Goal: Information Seeking & Learning: Learn about a topic

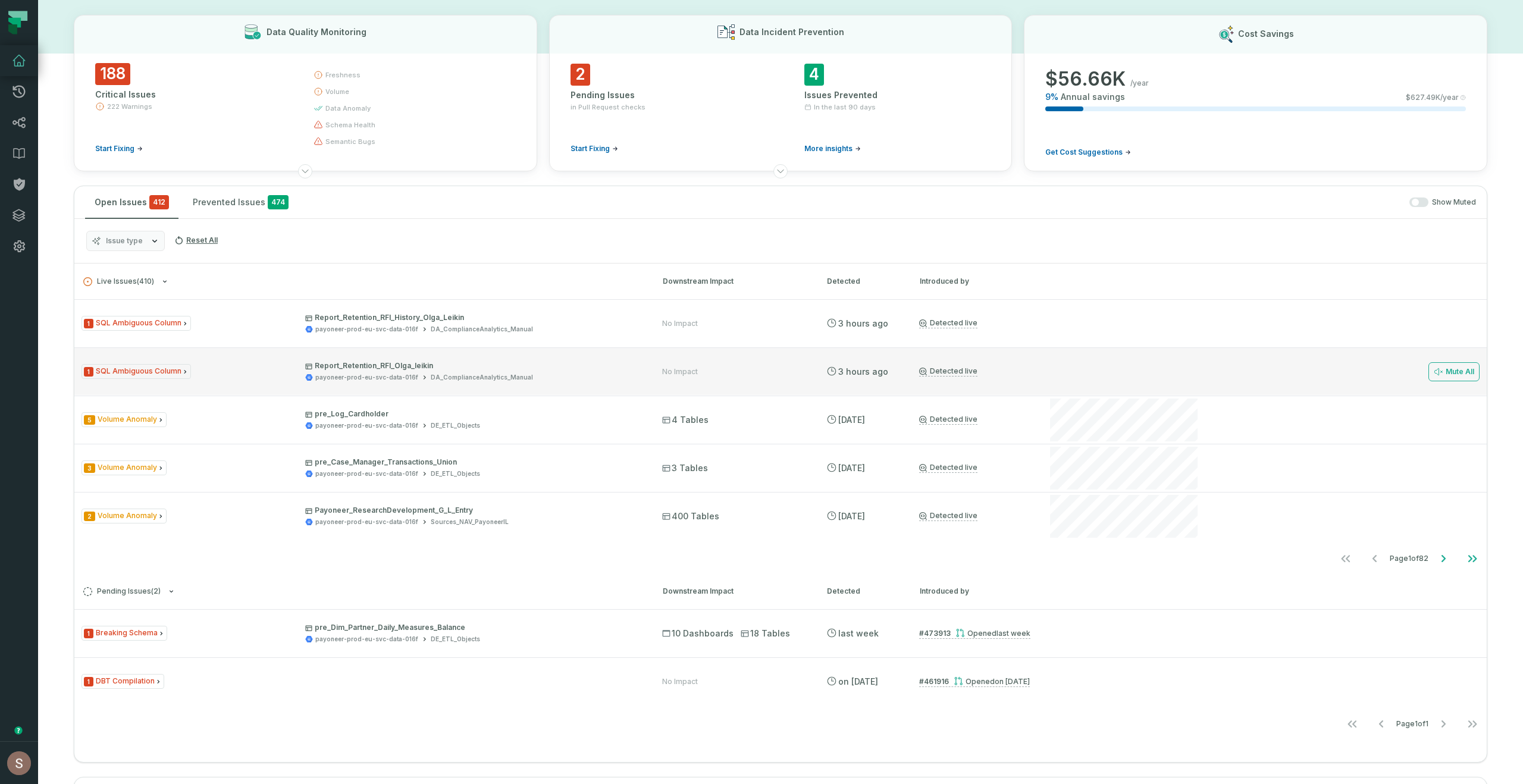
scroll to position [43, 0]
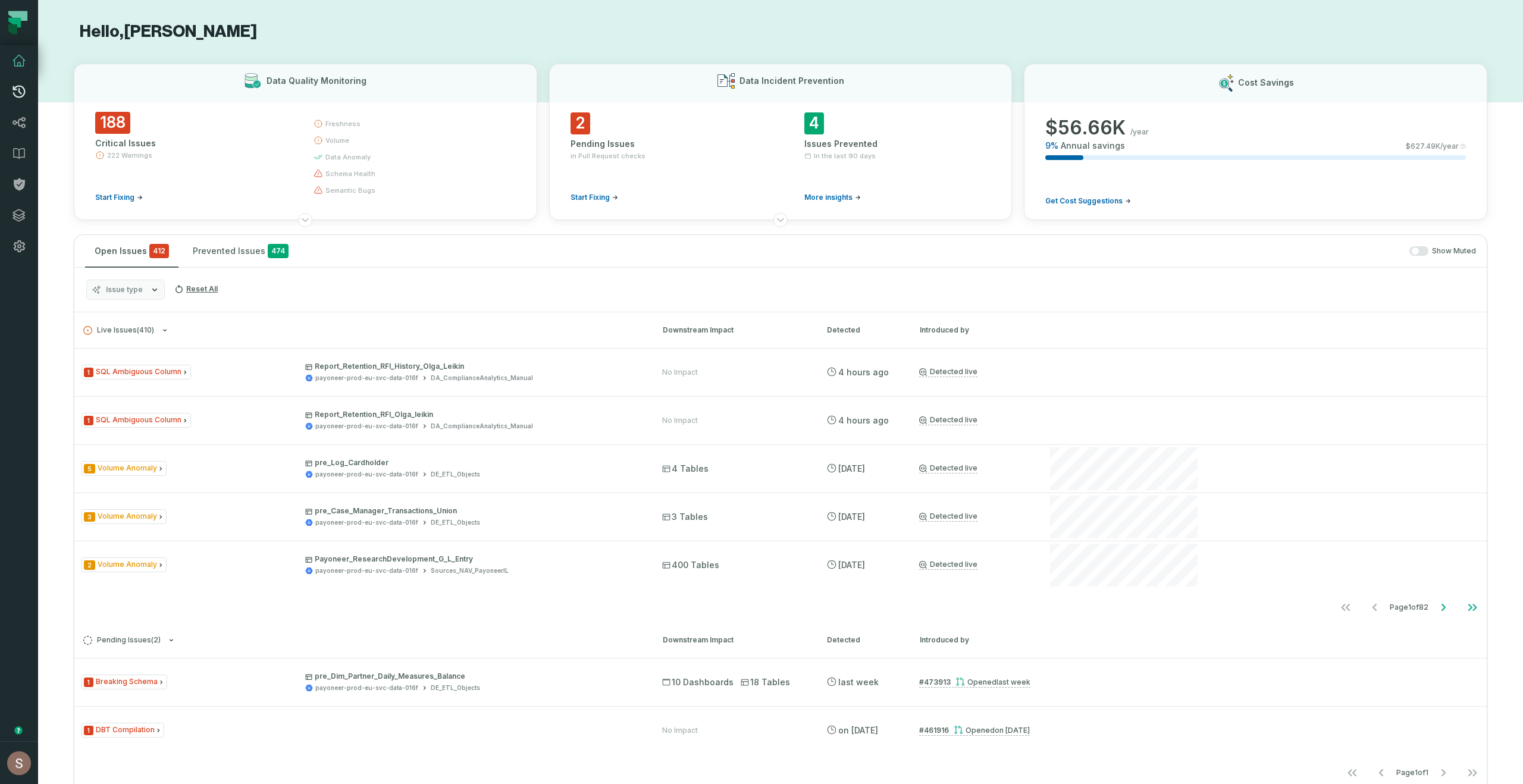
click at [22, 92] on icon at bounding box center [19, 91] width 14 height 14
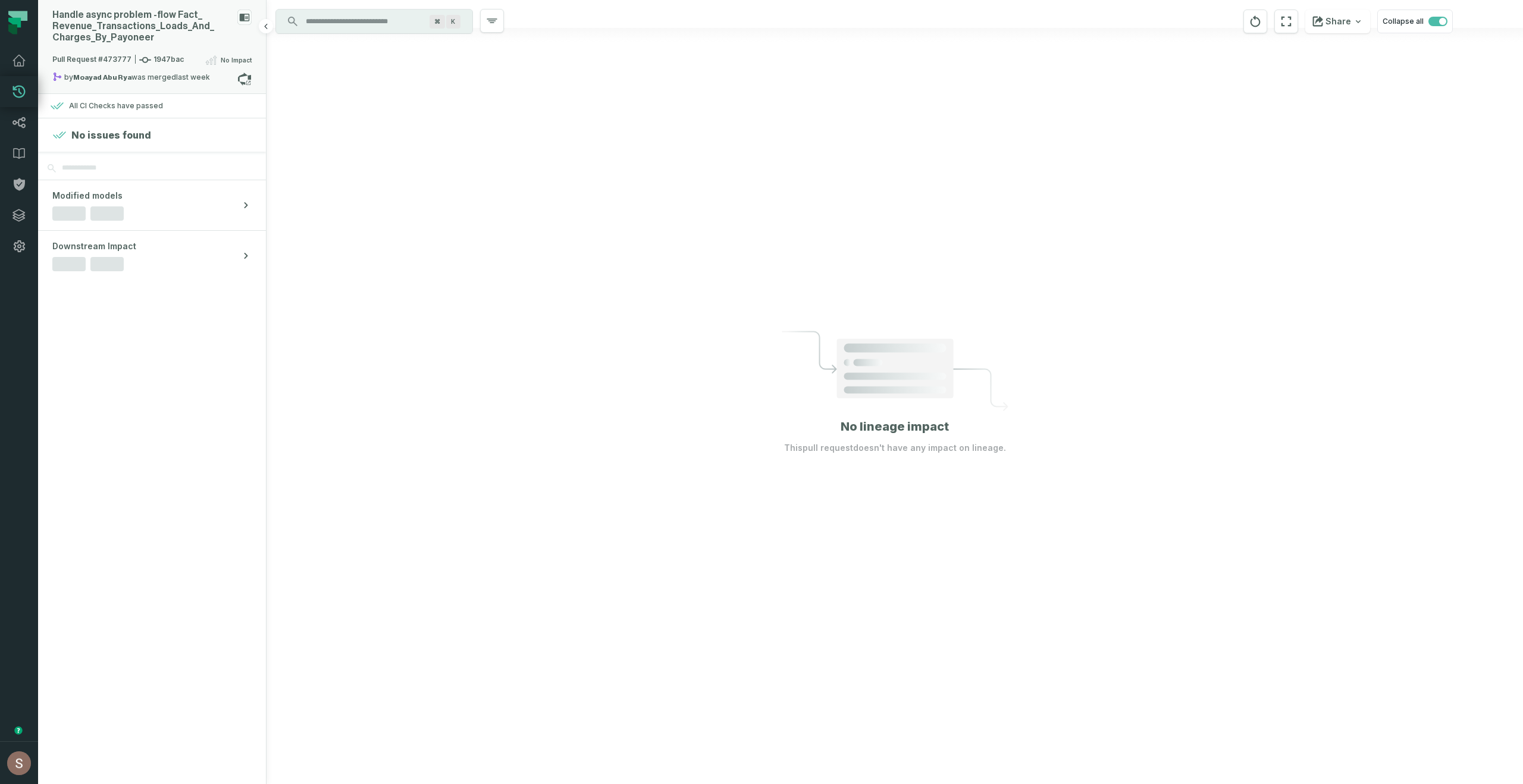
click at [174, 34] on div "Handle async problem - flow Fact_ Revenue_ Transactions_ Loads_ And_ Charges_ B…" at bounding box center [142, 26] width 180 height 34
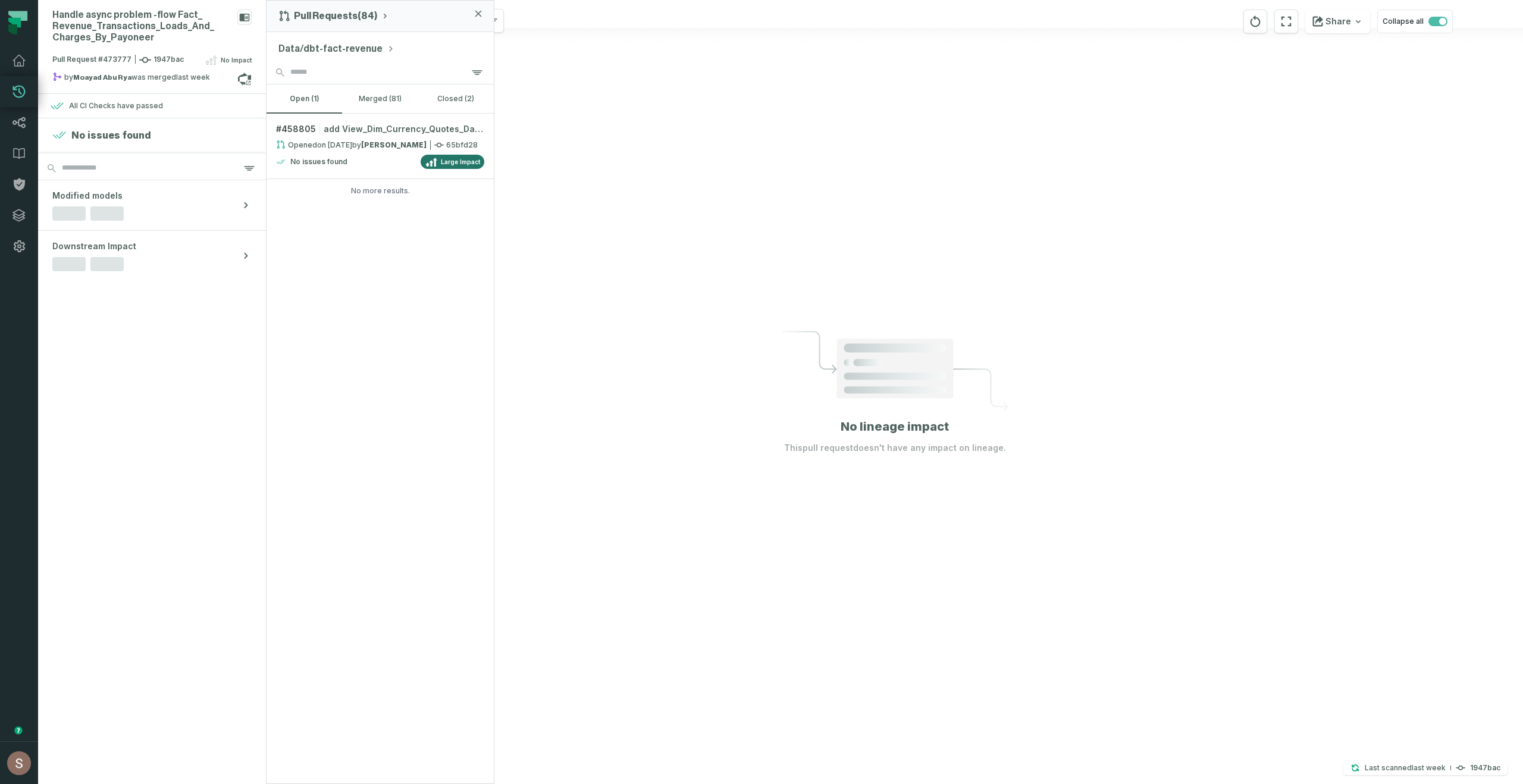
click at [351, 44] on button "Data/dbt-fact-revenue" at bounding box center [337, 48] width 116 height 14
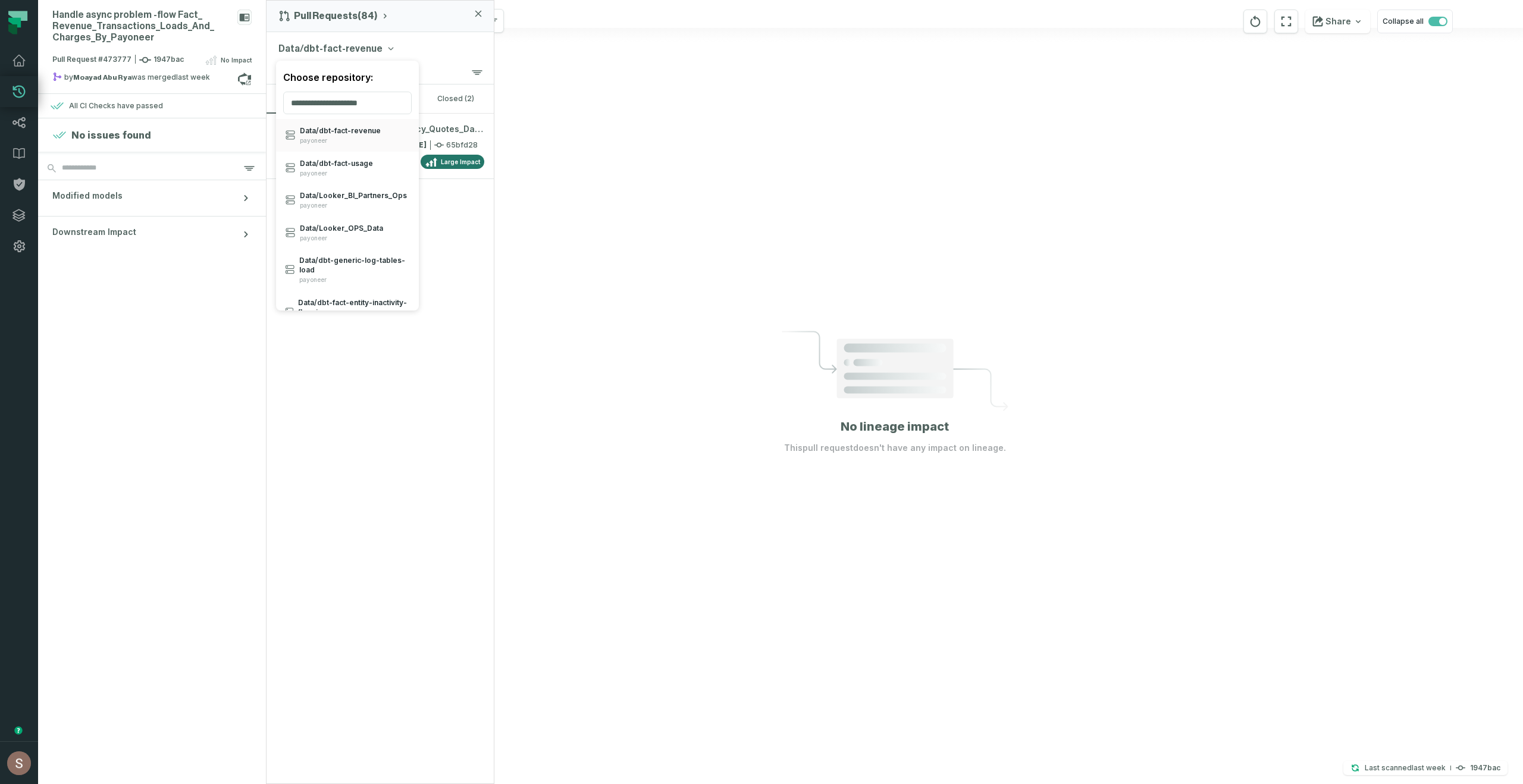
click at [423, 60] on div "Data/dbt-fact-revenue Choose repository: Data/ dbt- fact- revenue payoneer Data…" at bounding box center [381, 46] width 228 height 29
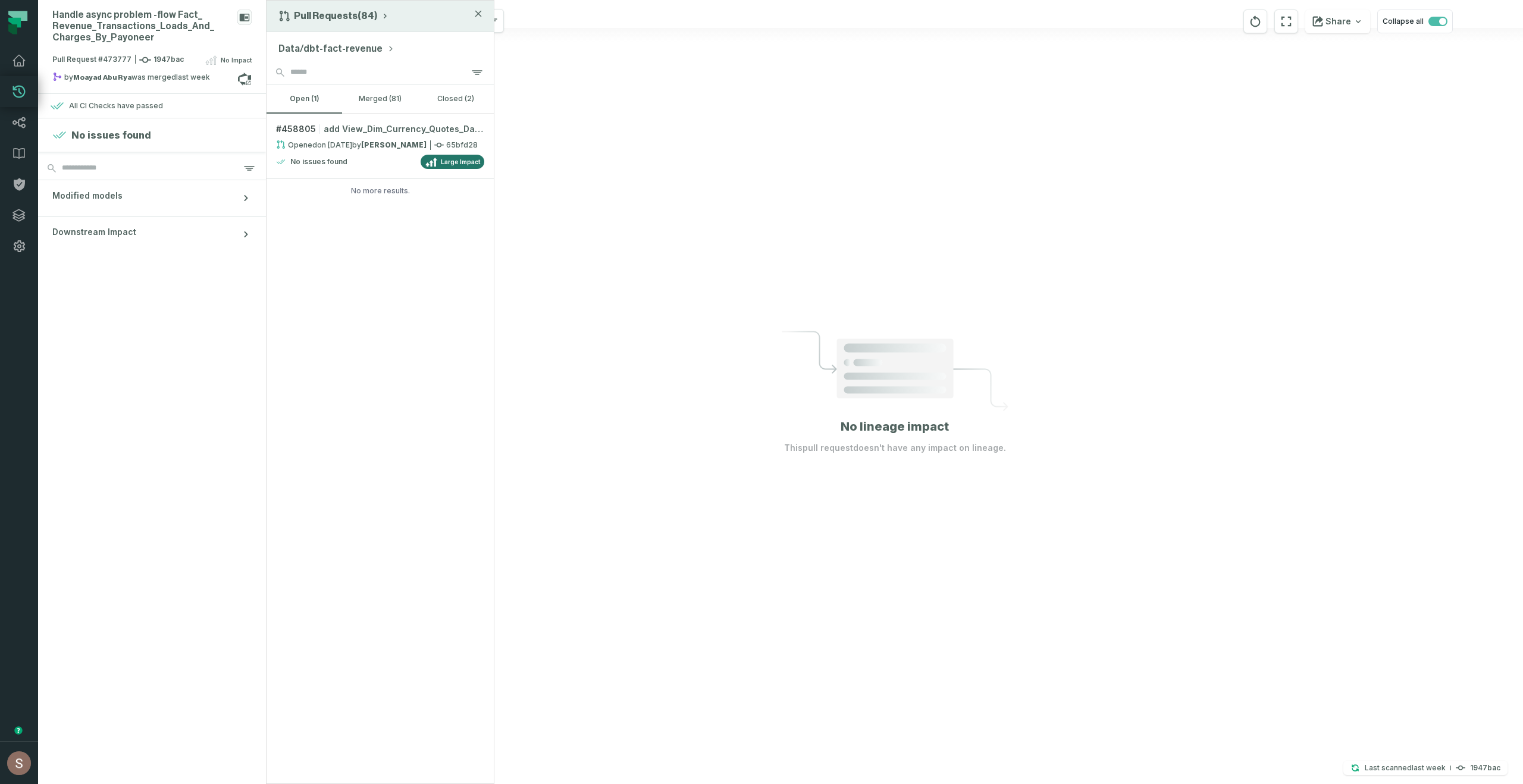
click at [372, 14] on button "Pull Requests (84)" at bounding box center [334, 16] width 111 height 12
click at [347, 70] on div "History of Changes" at bounding box center [338, 67] width 123 height 24
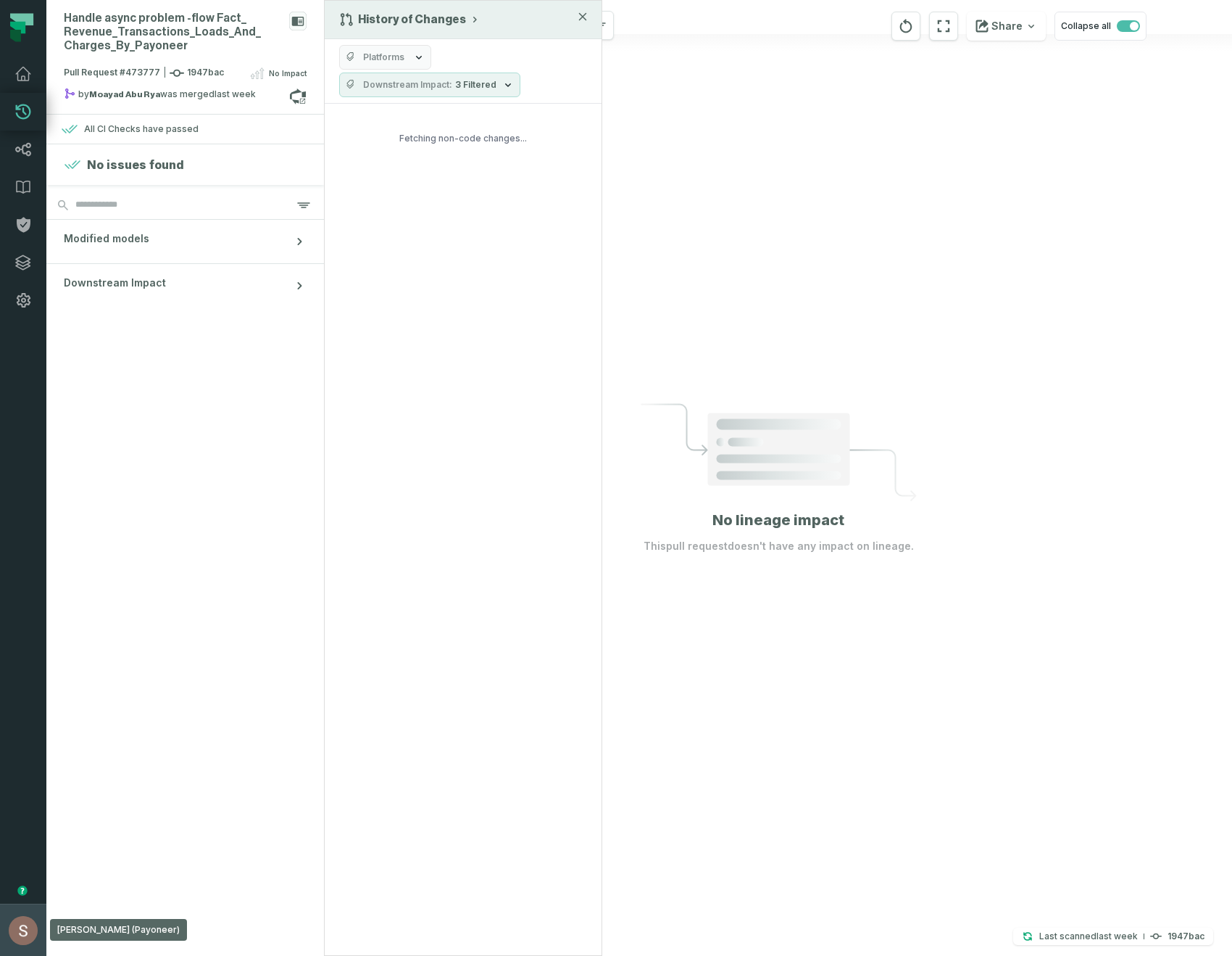
click at [0, 955] on button "Shay Gafniel (Payoneer) shay@foundational.io" at bounding box center [23, 929] width 47 height 52
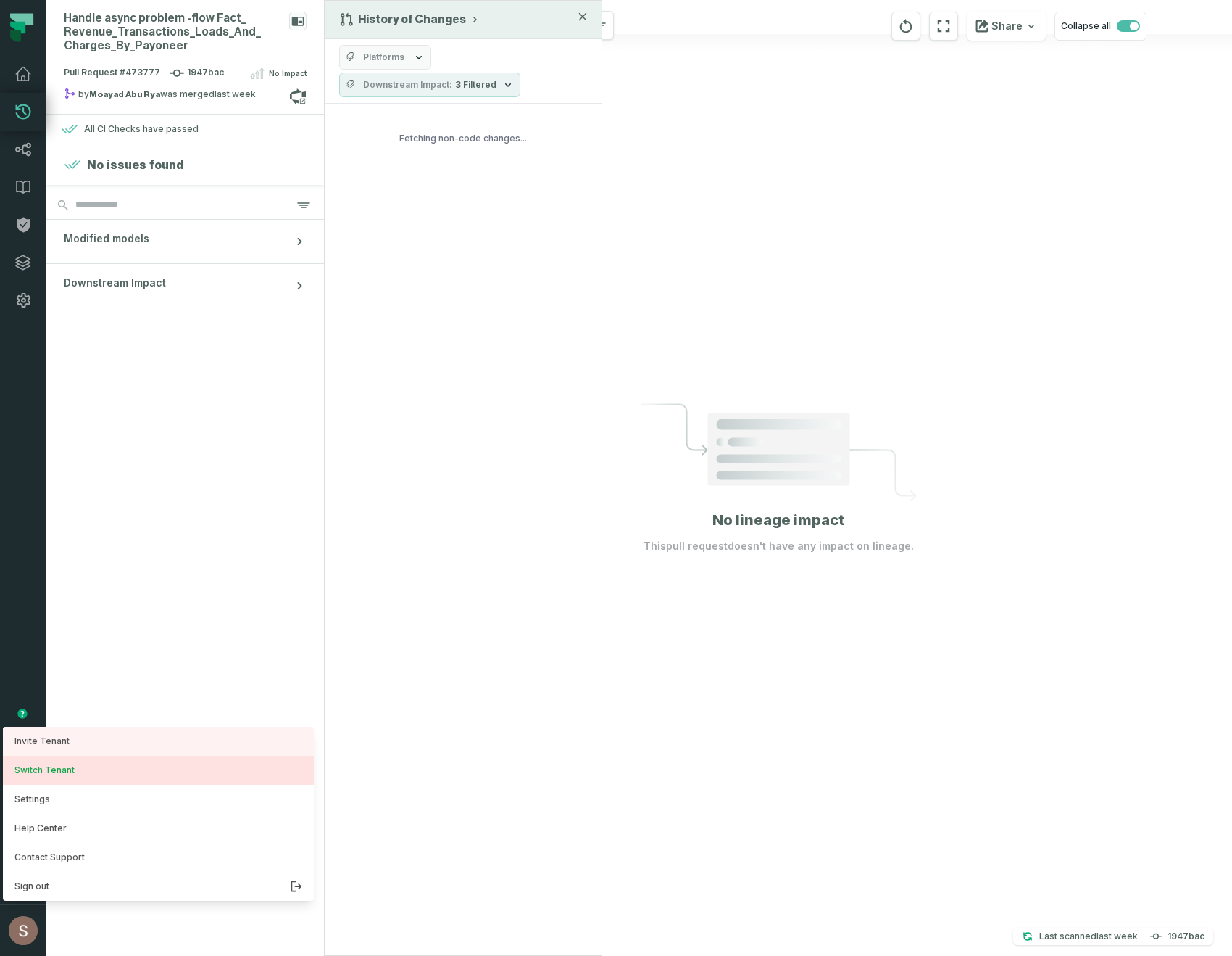
click at [36, 773] on button "Switch Tenant" at bounding box center [159, 769] width 311 height 29
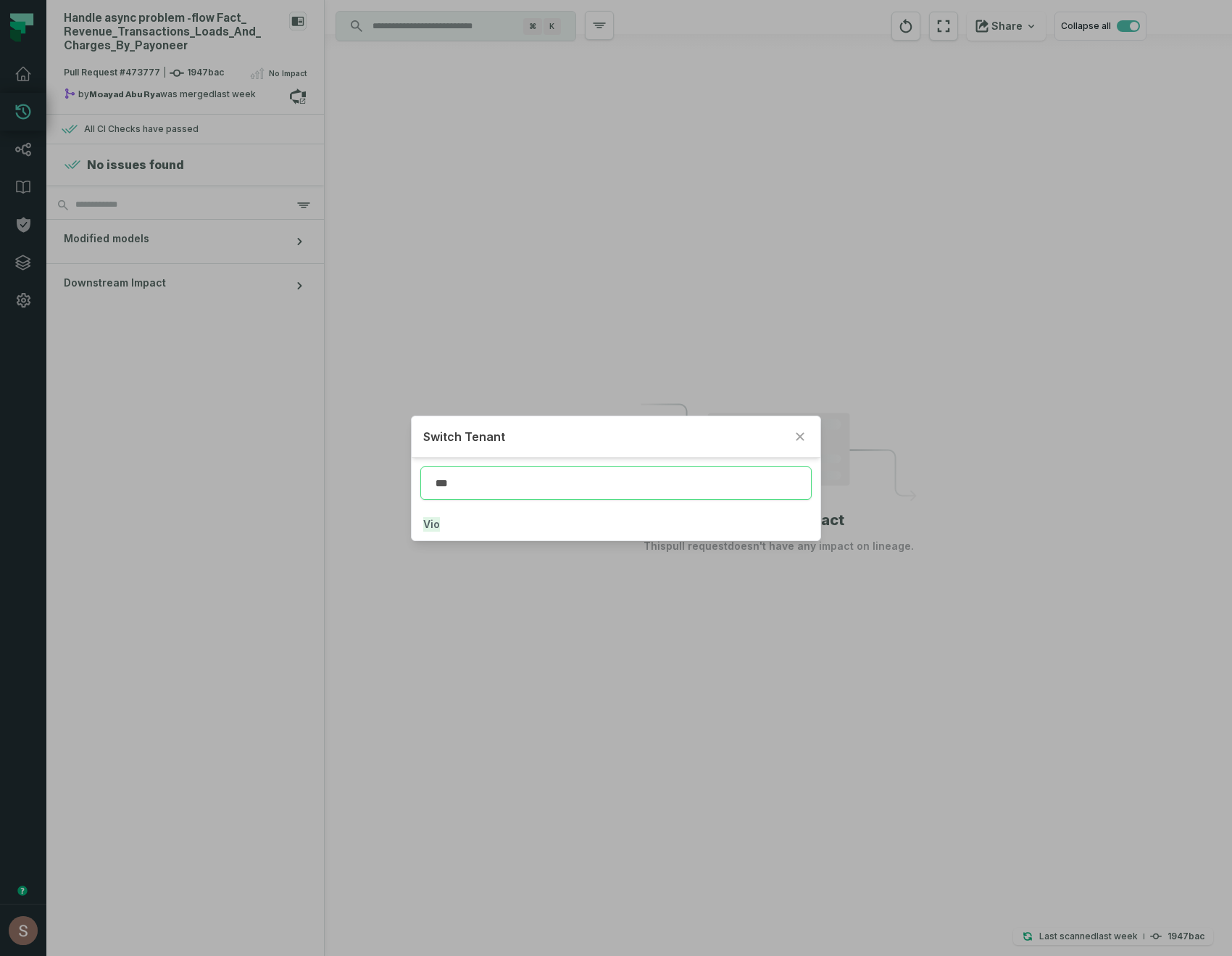
type input "***"
click button "Vio" at bounding box center [616, 524] width 410 height 32
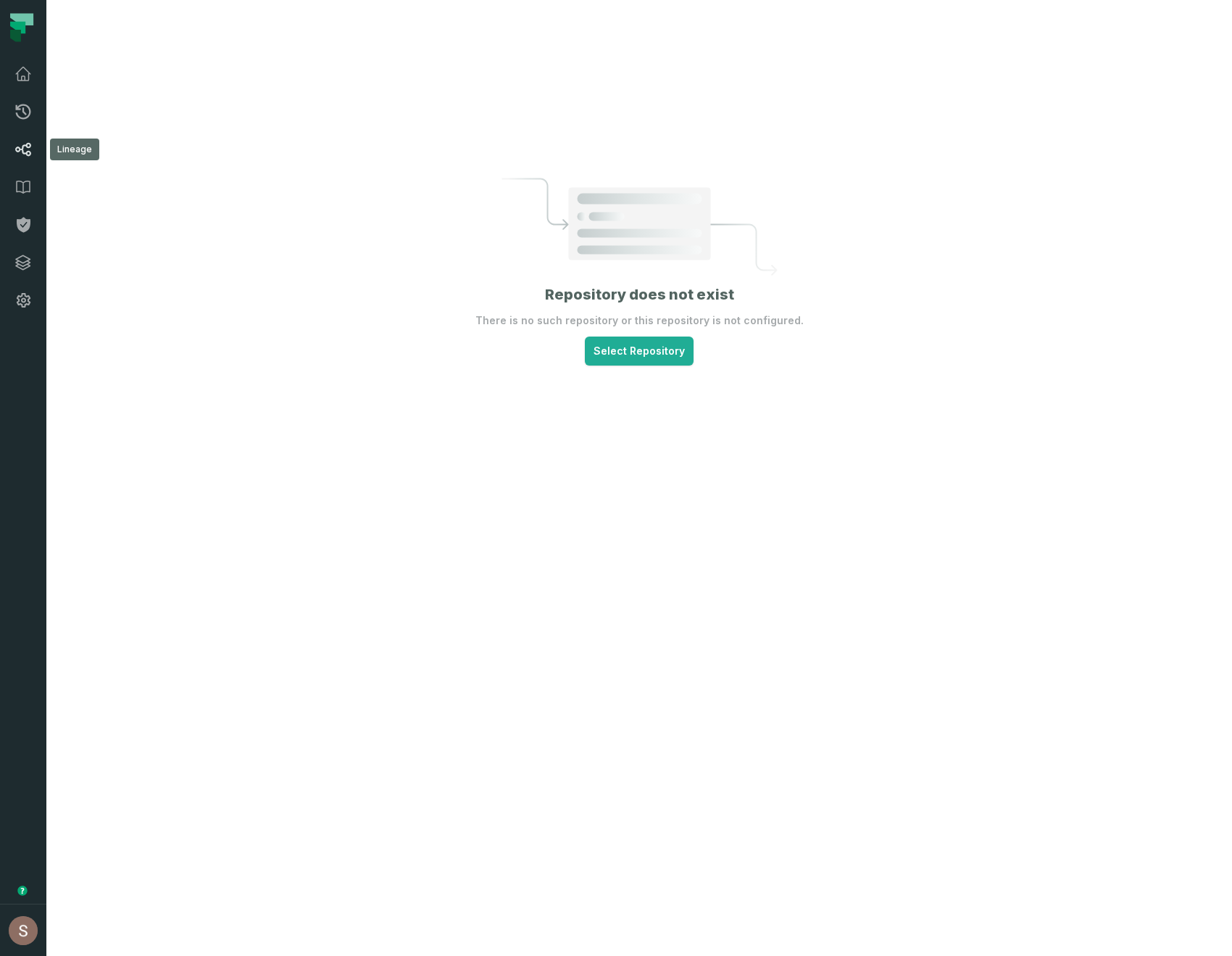
click at [16, 137] on link "Lineage" at bounding box center [23, 150] width 47 height 38
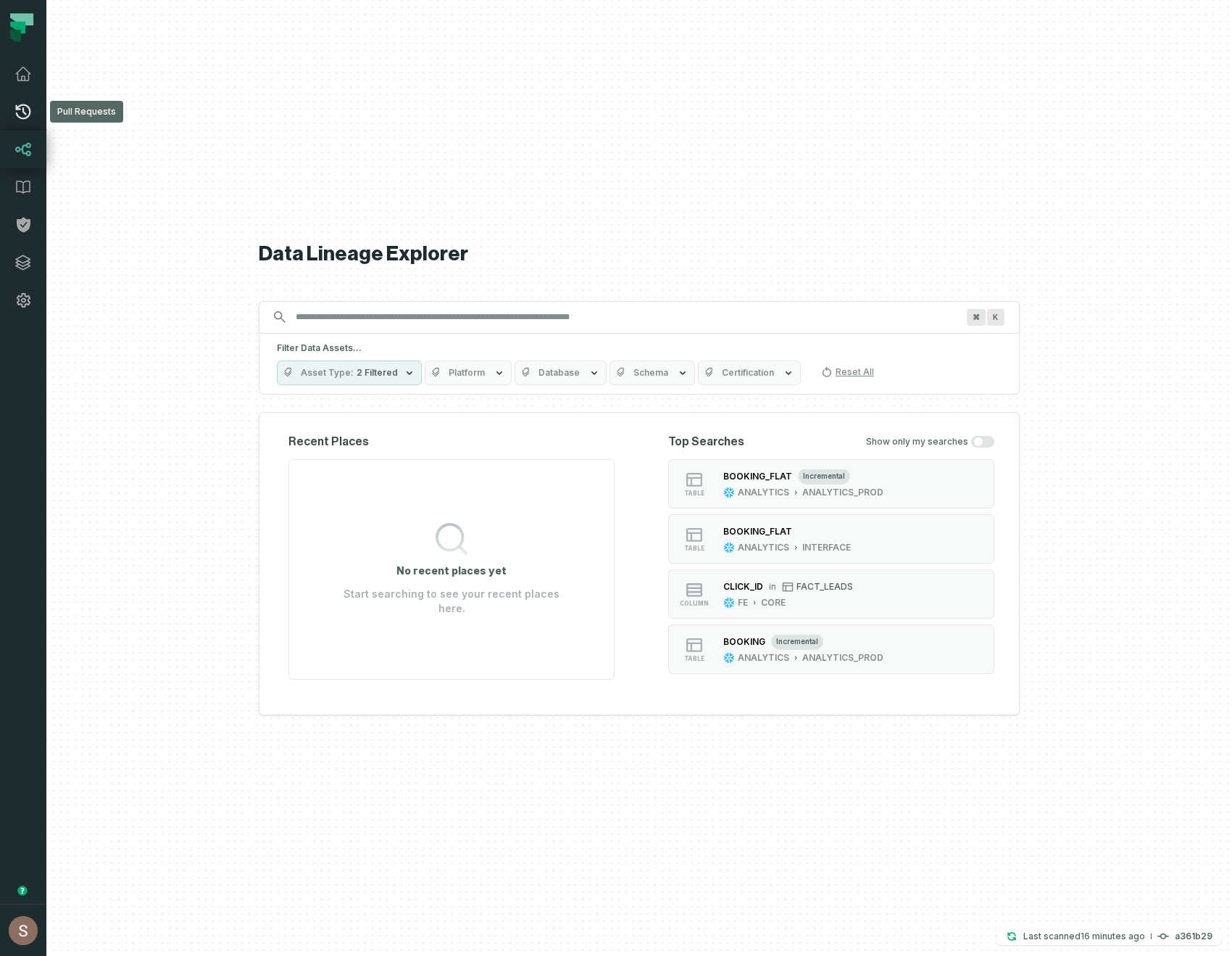
click at [32, 112] on link "Pull Requests" at bounding box center [23, 112] width 47 height 38
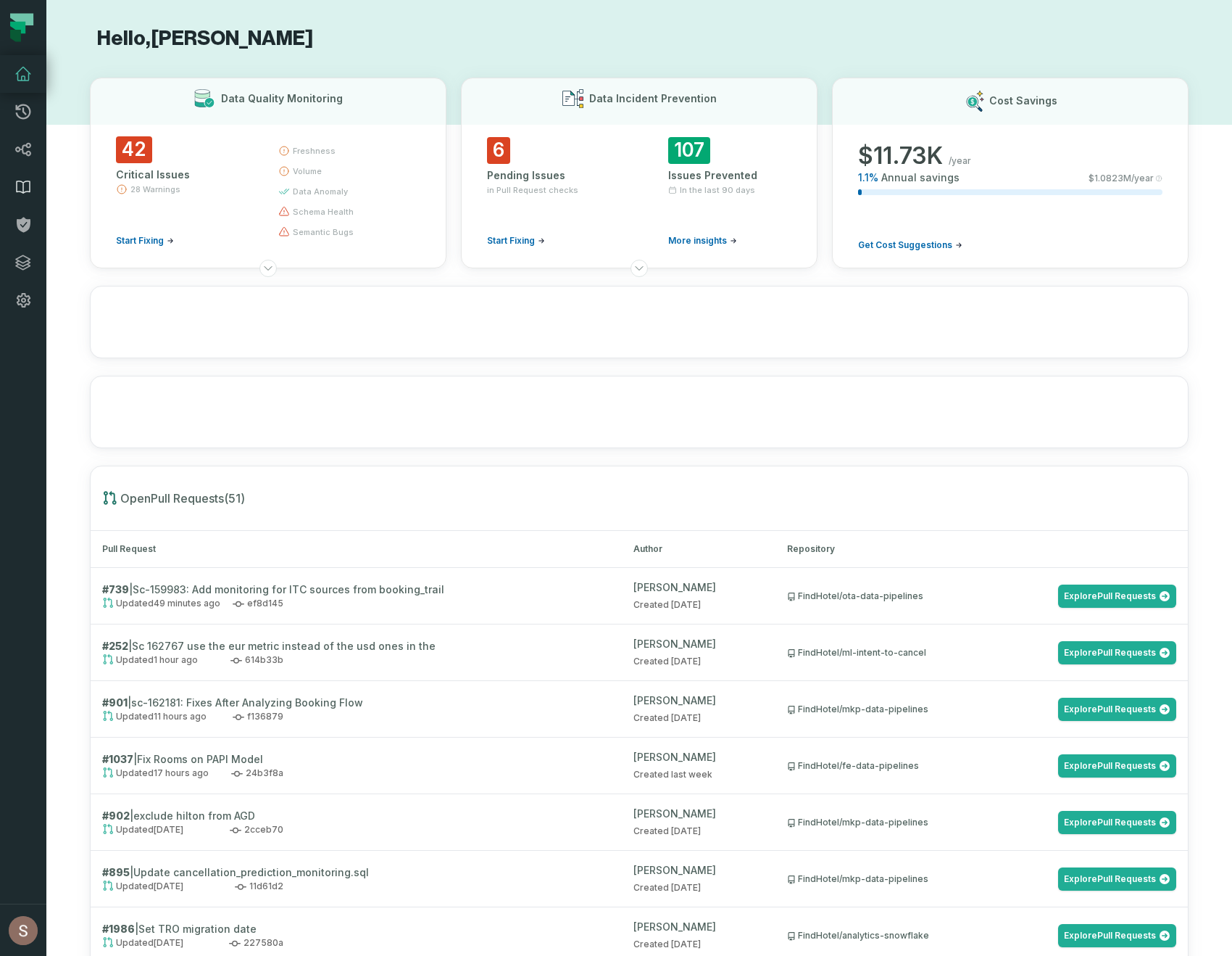
click at [34, 184] on link "Data Catalog" at bounding box center [23, 188] width 47 height 38
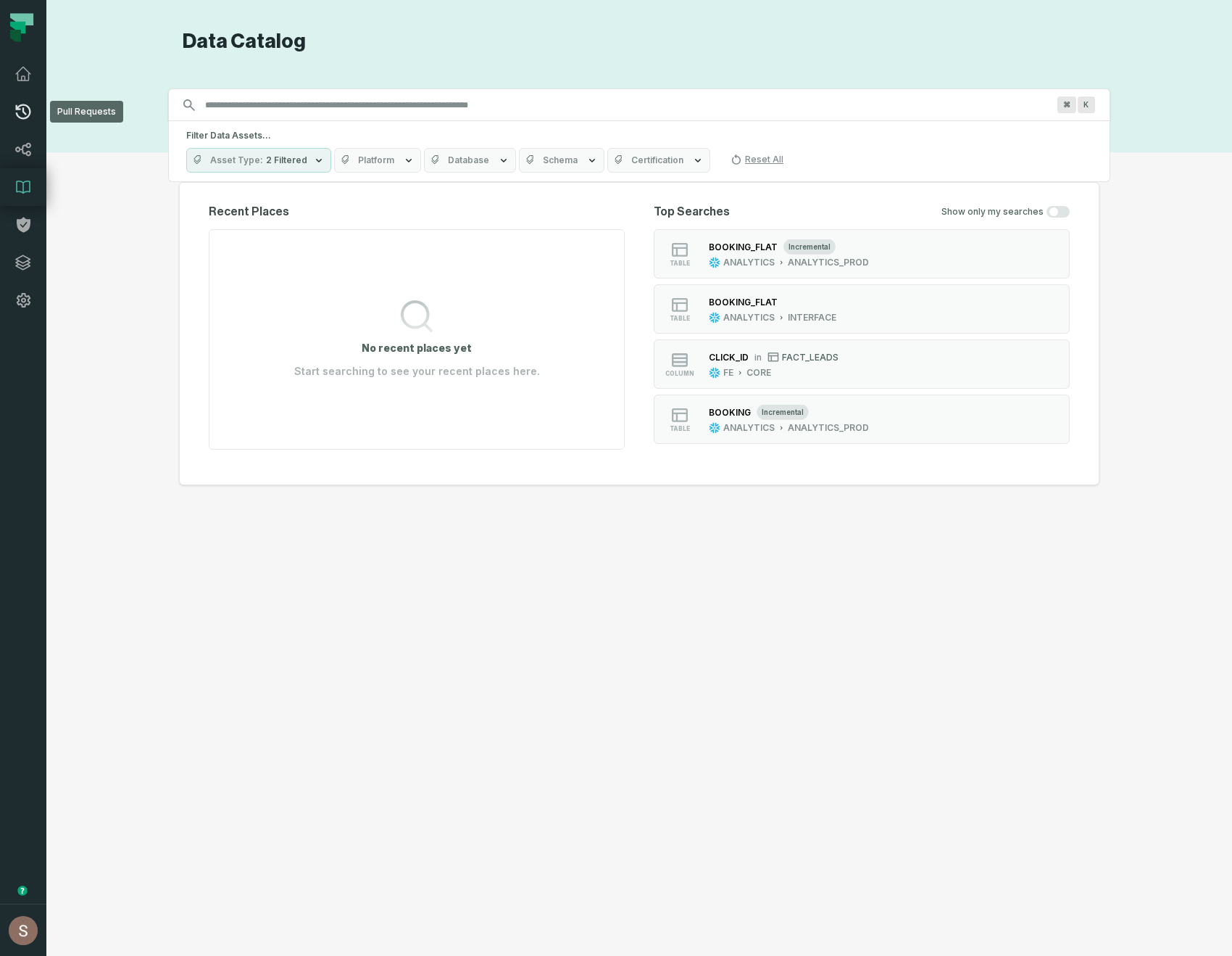
click at [15, 128] on link "Pull Requests" at bounding box center [23, 112] width 47 height 38
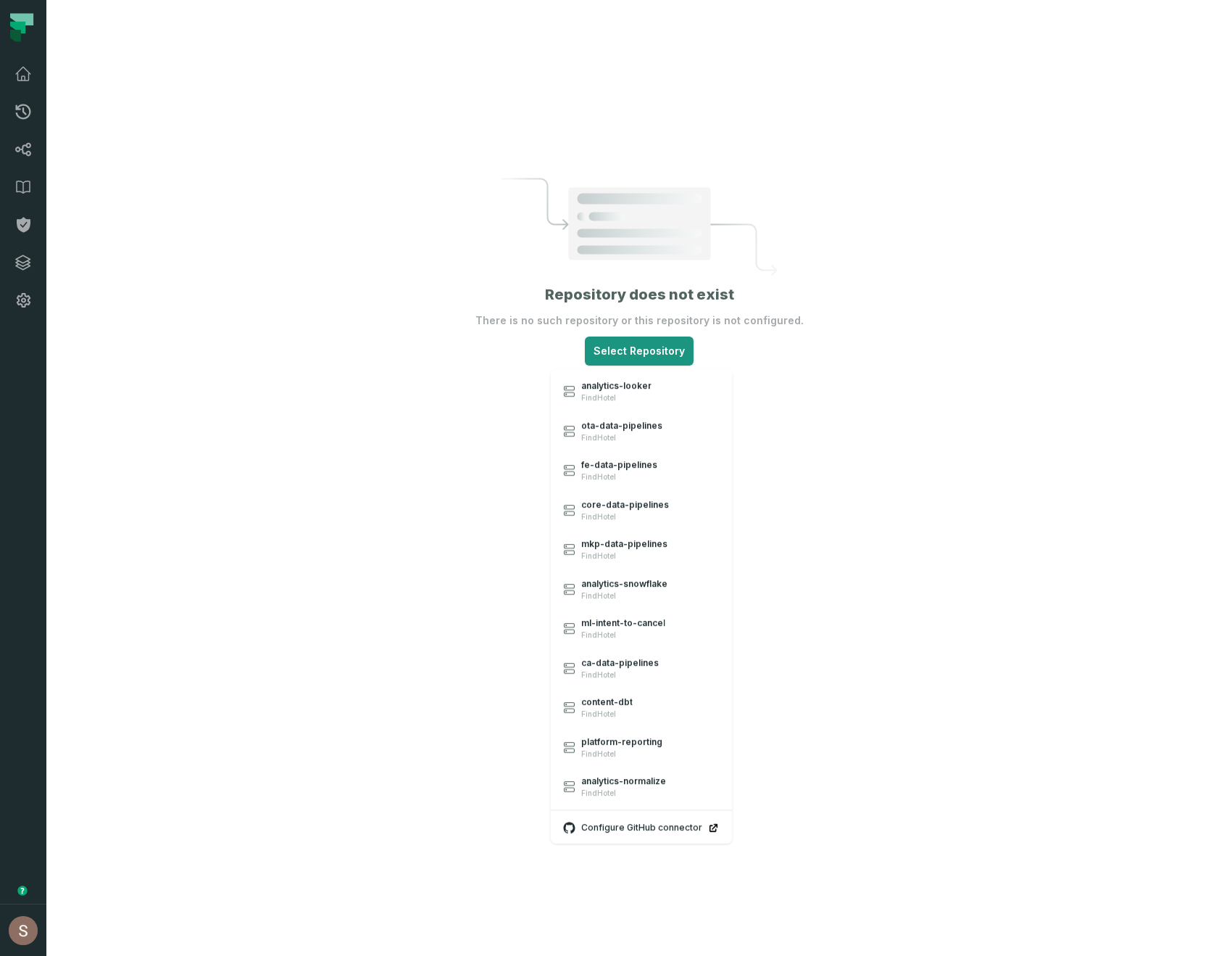
click at [632, 351] on html "Pull Requests Dashboard Lineage Data Catalog Policies Integrations Settings Sha…" at bounding box center [616, 478] width 1232 height 956
click at [605, 405] on link "analytics-looker FindHotel" at bounding box center [641, 392] width 179 height 40
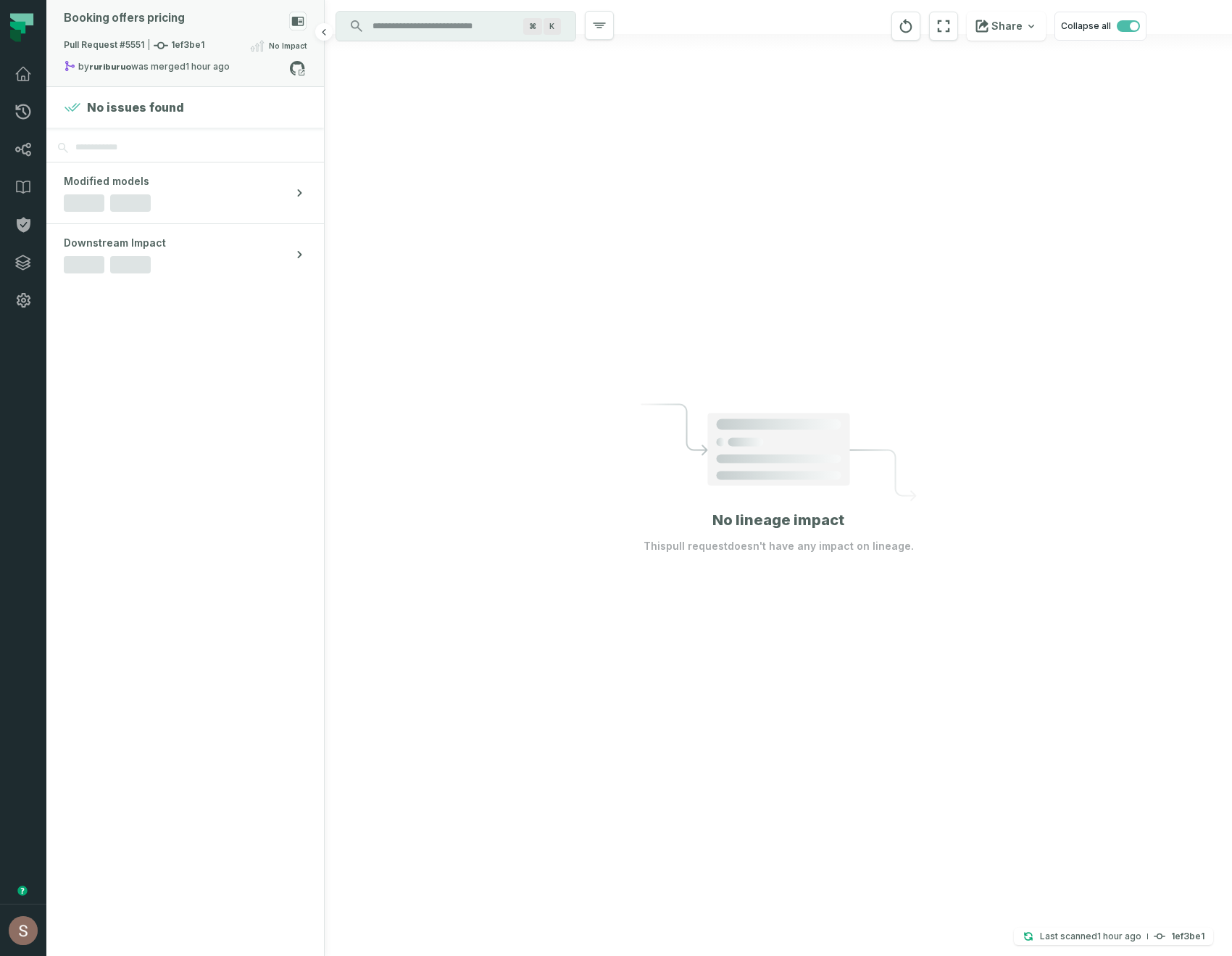
click at [182, 60] on div "by ruriburuo was merged 9/3/2025, 12:16:36 PM" at bounding box center [177, 68] width 225 height 17
click at [405, 51] on button "analytics-looker" at bounding box center [390, 59] width 103 height 17
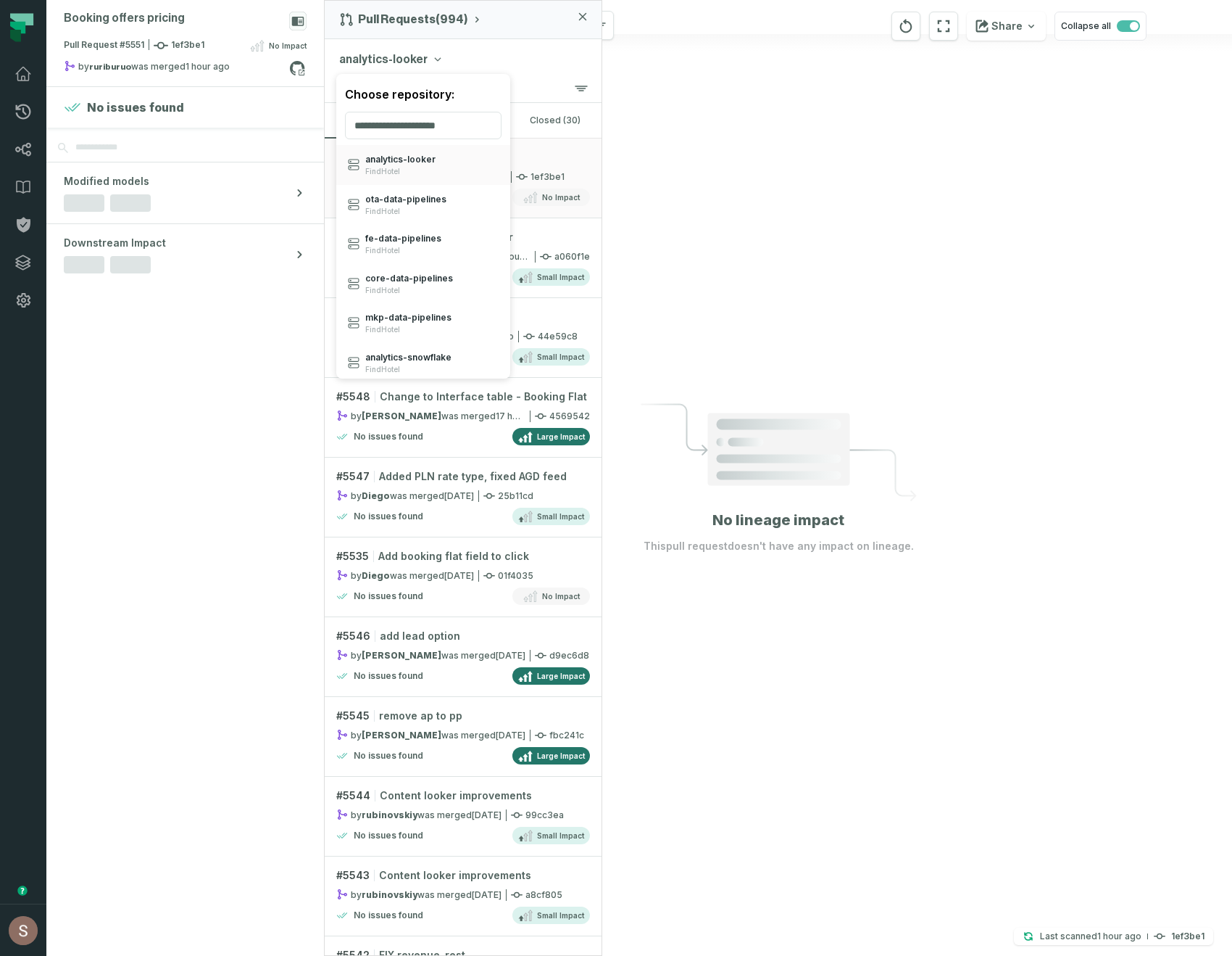
click at [412, 26] on div "Pull Requests (994) analytics-looker Choose repository: analytics- looker FindH…" at bounding box center [463, 478] width 278 height 956
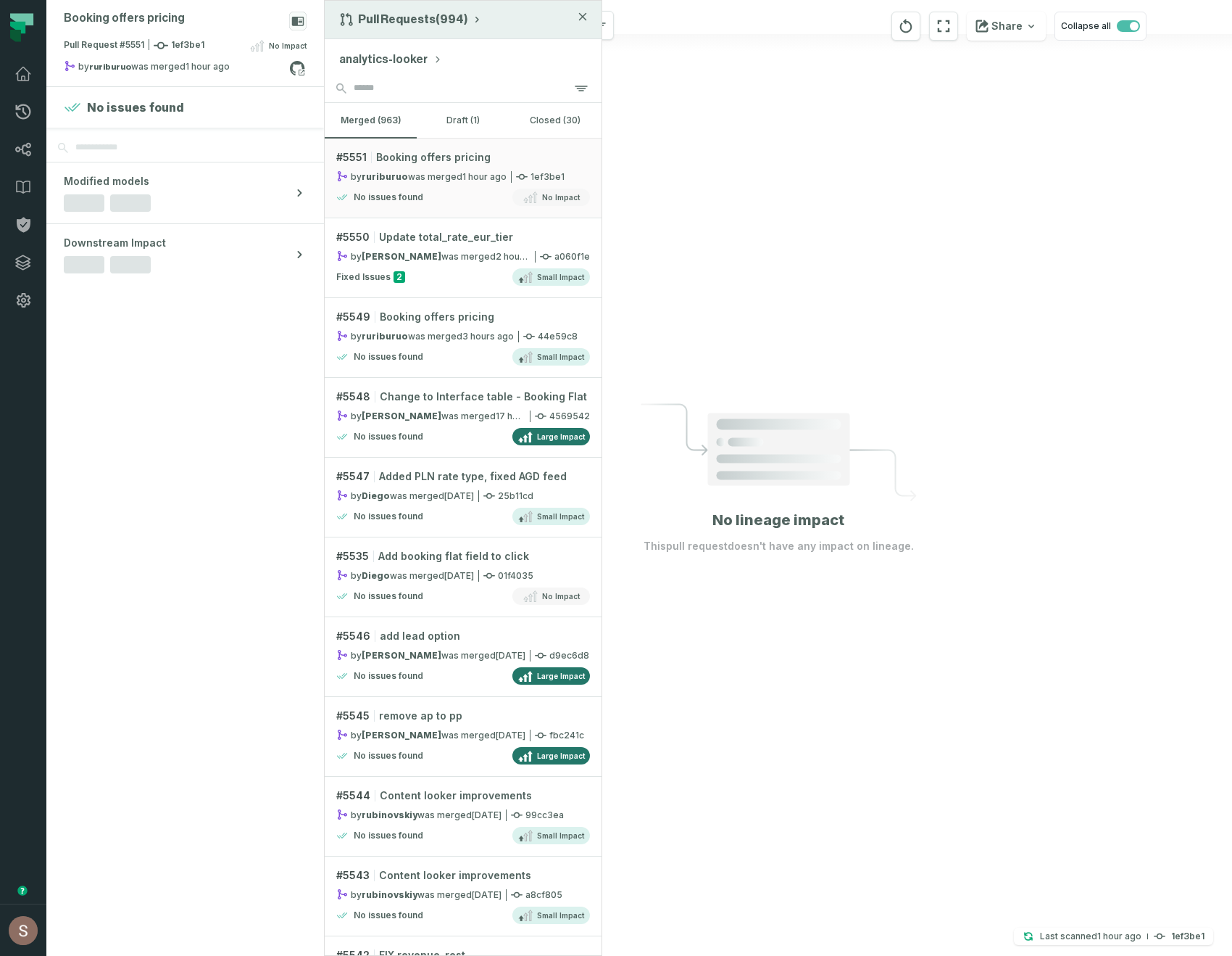
click at [412, 16] on button "Pull Requests (994)" at bounding box center [411, 19] width 144 height 15
click at [404, 81] on div "History of Changes" at bounding box center [412, 82] width 150 height 29
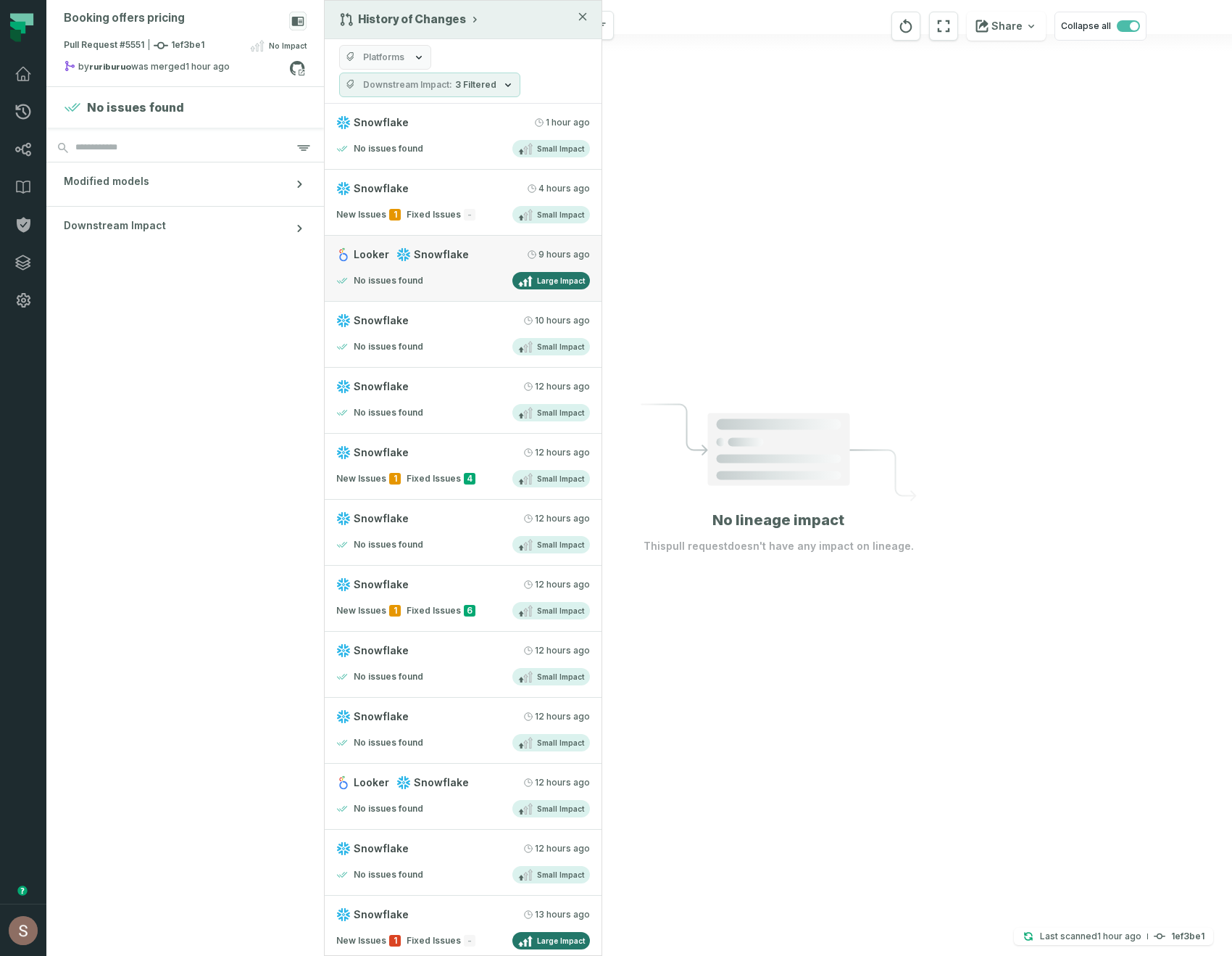
click at [444, 256] on span "Snowflake" at bounding box center [441, 254] width 55 height 15
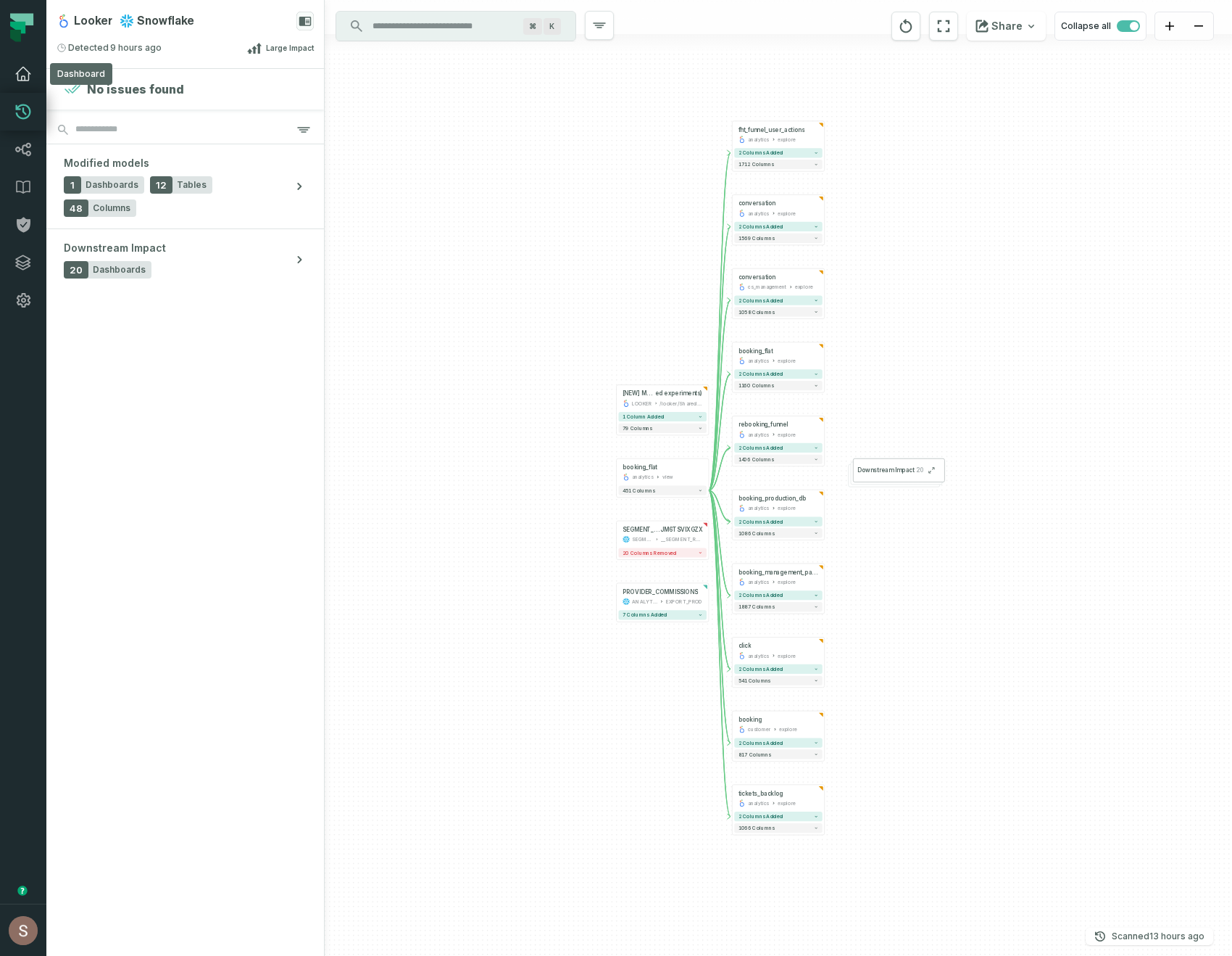
click at [16, 84] on link "Dashboard" at bounding box center [23, 74] width 47 height 38
